Goal: Task Accomplishment & Management: Use online tool/utility

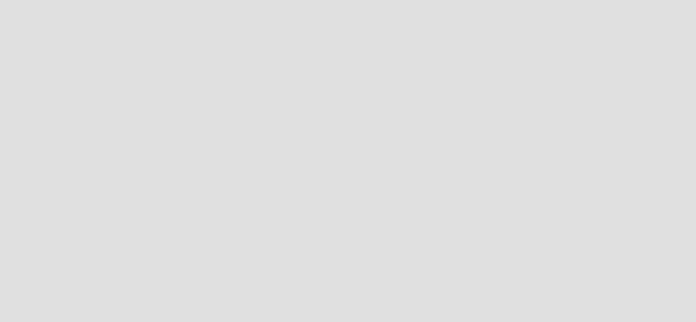
scroll to position [323, 696]
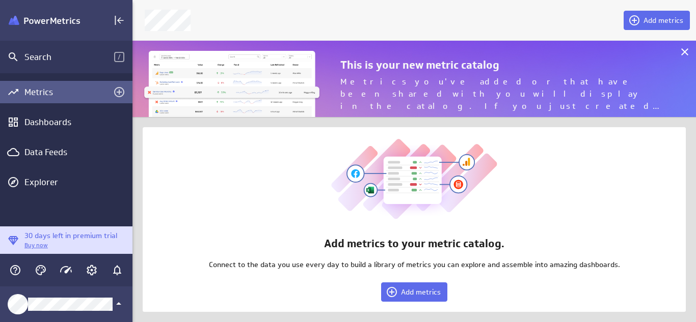
scroll to position [77, 564]
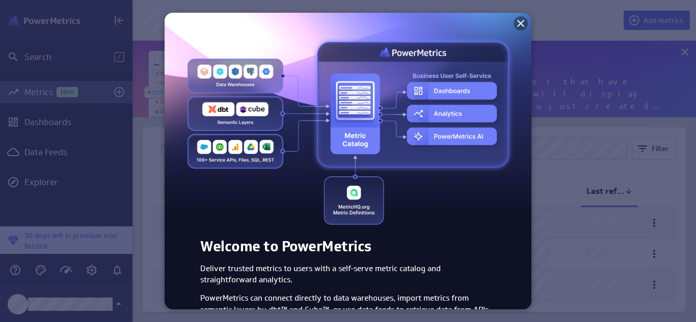
click at [514, 25] on icon at bounding box center [520, 23] width 12 height 12
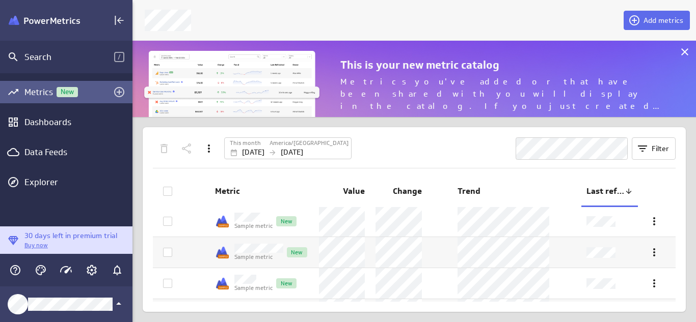
scroll to position [123, 0]
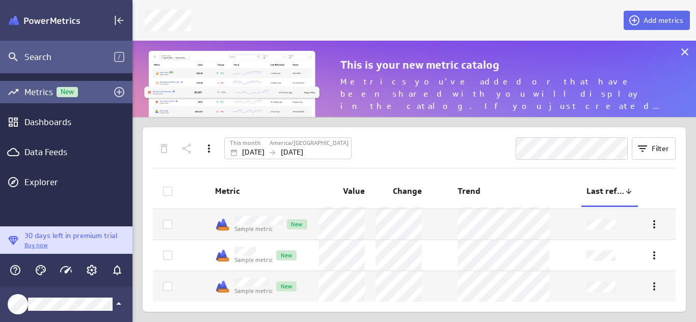
click at [82, 57] on div "Search" at bounding box center [69, 56] width 90 height 11
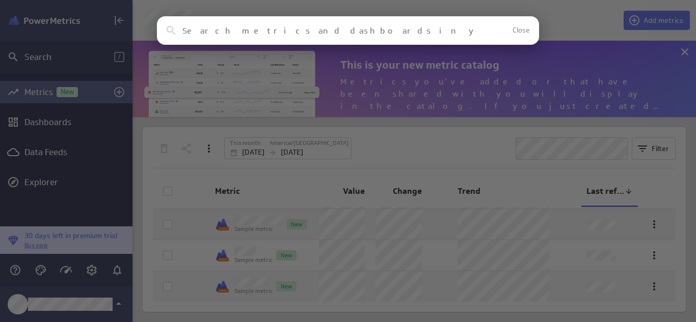
click at [275, 26] on input at bounding box center [329, 31] width 295 height 10
click at [519, 28] on span "Close" at bounding box center [520, 30] width 17 height 7
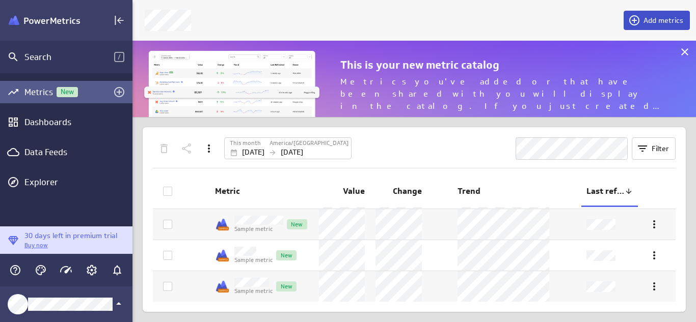
click at [658, 17] on span "Add metrics" at bounding box center [663, 20] width 40 height 9
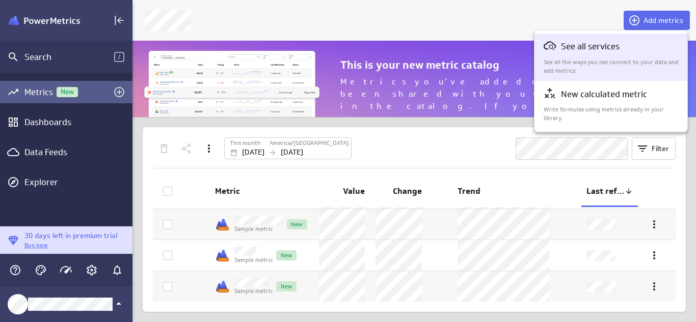
click at [646, 59] on p "See all the ways you can connect to your data and add metrics." at bounding box center [610, 66] width 135 height 17
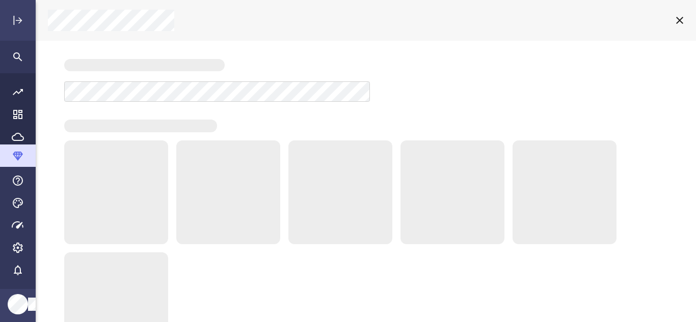
scroll to position [5, 5]
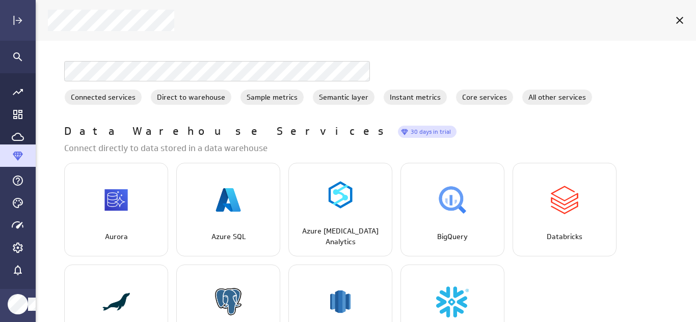
click at [646, 60] on div at bounding box center [365, 66] width 603 height 31
click at [24, 207] on div "Main Menu" at bounding box center [17, 203] width 17 height 17
click at [15, 109] on icon "Go to Dashboard Library" at bounding box center [18, 114] width 12 height 12
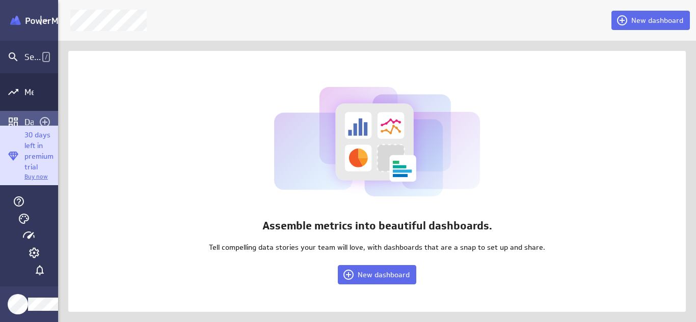
scroll to position [5, 5]
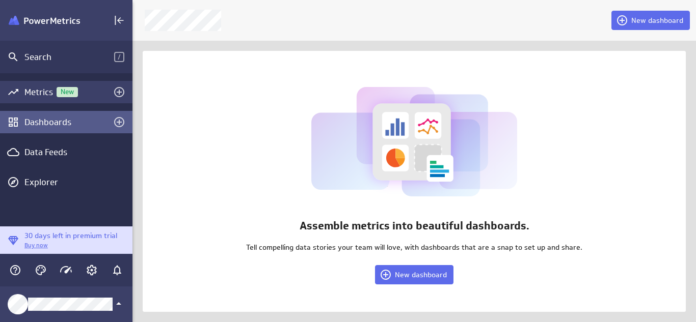
click at [46, 94] on div "Metrics New" at bounding box center [66, 92] width 84 height 11
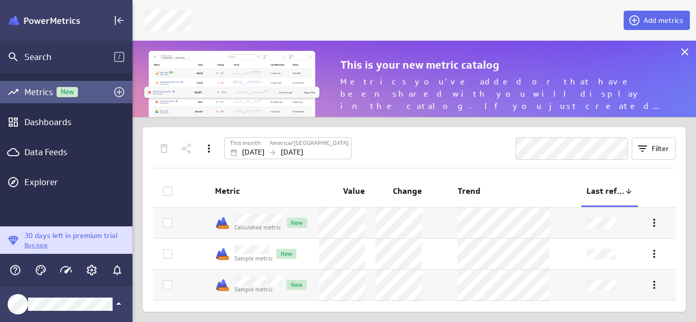
scroll to position [77, 564]
click at [67, 169] on div "Metrics New Dashboards Data Feeds Explorer" at bounding box center [66, 149] width 132 height 153
click at [48, 198] on div "Metrics New Dashboards Data Feeds Explorer" at bounding box center [66, 149] width 132 height 153
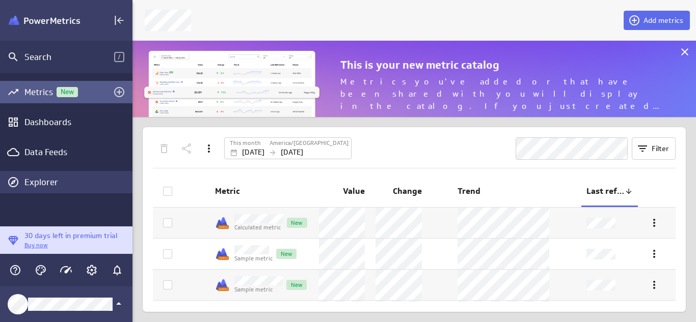
click at [53, 183] on div "Explorer" at bounding box center [76, 182] width 105 height 11
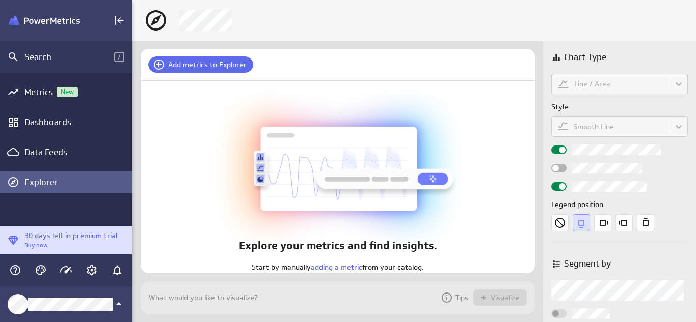
scroll to position [33, 395]
click at [53, 122] on div "Dashboards" at bounding box center [66, 122] width 84 height 11
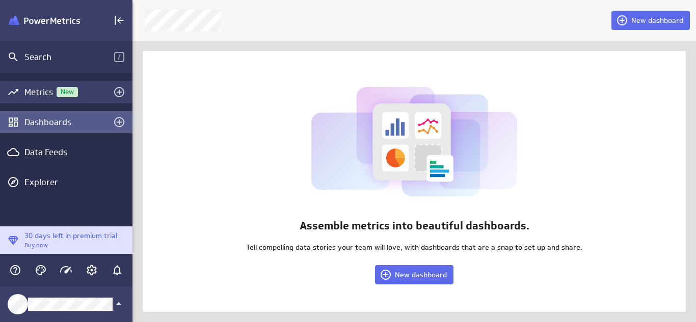
click at [39, 99] on div "Metrics New" at bounding box center [66, 92] width 132 height 22
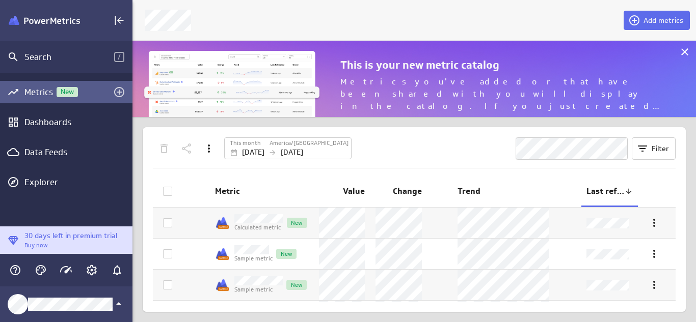
scroll to position [123, 0]
click at [33, 277] on div "Main Menu" at bounding box center [41, 270] width 22 height 22
click at [36, 276] on icon "Themes" at bounding box center [41, 270] width 12 height 12
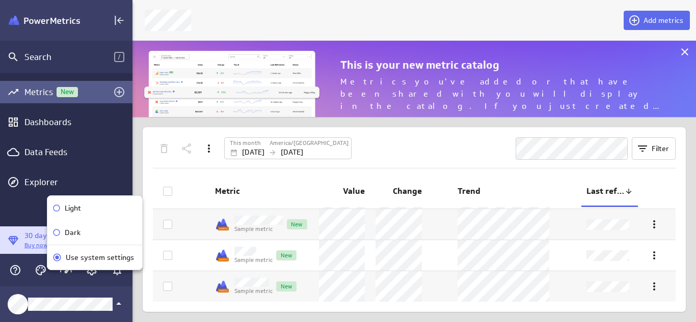
click at [22, 274] on div at bounding box center [348, 161] width 696 height 322
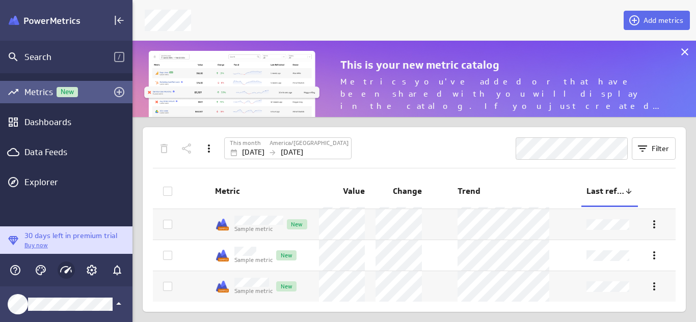
click at [73, 266] on div "Main Menu" at bounding box center [66, 270] width 17 height 17
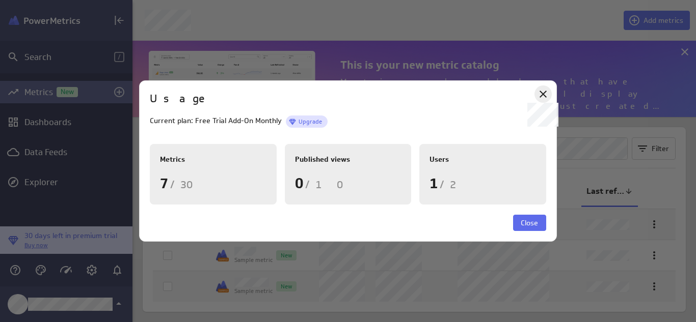
click at [541, 91] on icon at bounding box center [543, 94] width 12 height 12
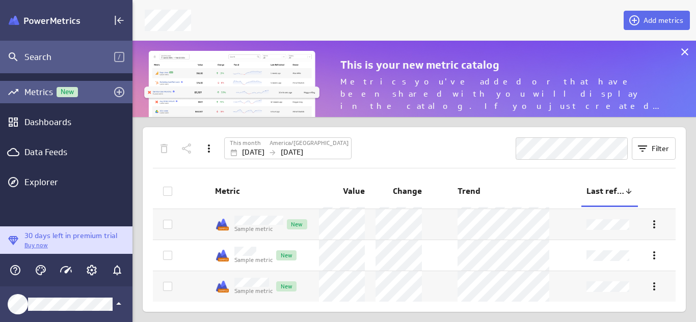
click at [123, 64] on div "Search /" at bounding box center [66, 57] width 132 height 33
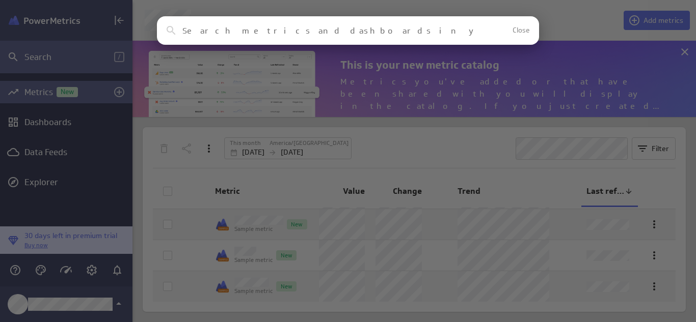
type input "n"
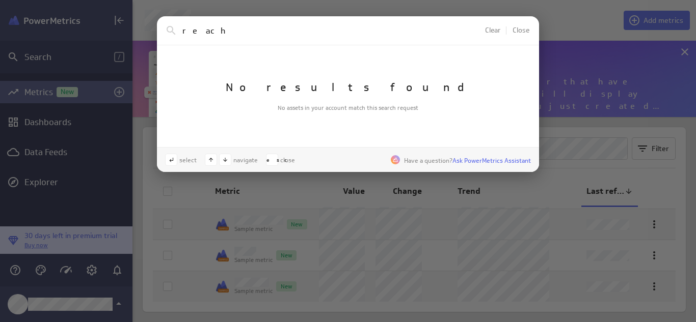
type input "reach"
click at [136, 26] on div "reach Clear Close No results found No assets in your account match this search …" at bounding box center [348, 161] width 696 height 322
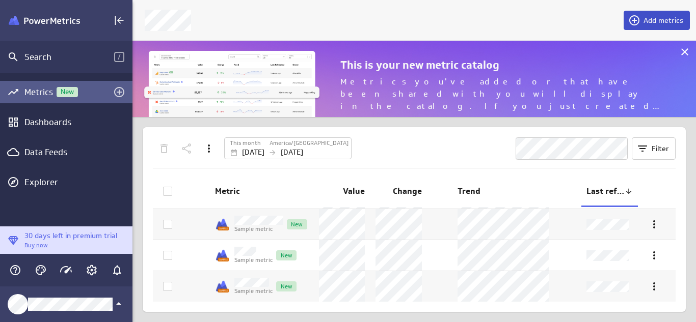
click at [633, 28] on button "Add metrics" at bounding box center [656, 20] width 66 height 19
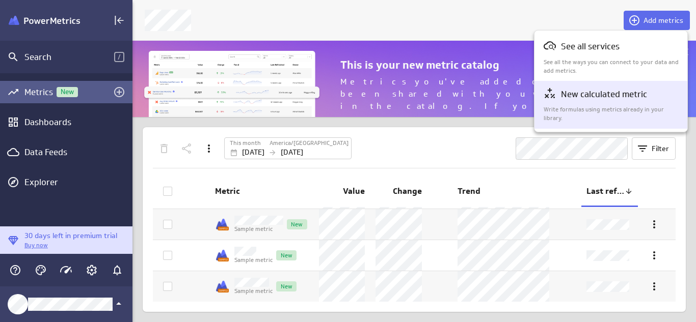
click at [643, 101] on div "New calculated metric" at bounding box center [610, 94] width 135 height 14
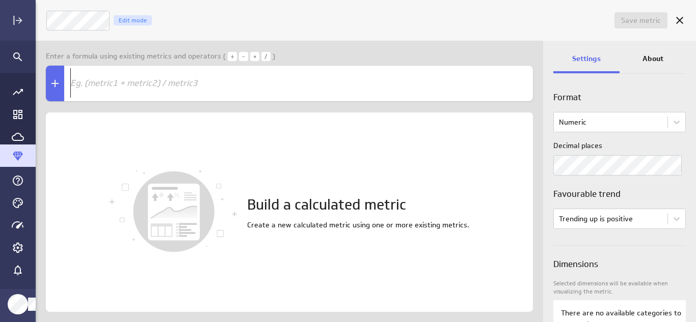
scroll to position [5, 5]
click at [521, 141] on div "Build a calculated metric Create a new calculated metric using one or more exis…" at bounding box center [289, 213] width 487 height 200
click at [290, 93] on pre "​" at bounding box center [291, 83] width 447 height 30
click at [695, 48] on div "Settings About Format Numeric Decimal places Favourable trend Trending up is po…" at bounding box center [619, 182] width 153 height 282
